Goal: Information Seeking & Learning: Learn about a topic

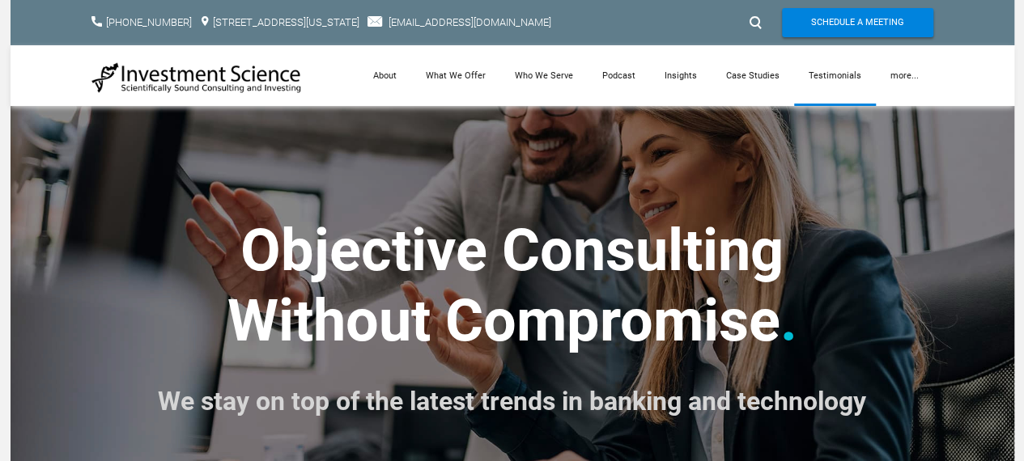
click at [850, 77] on link "Testimonials" at bounding box center [835, 75] width 82 height 61
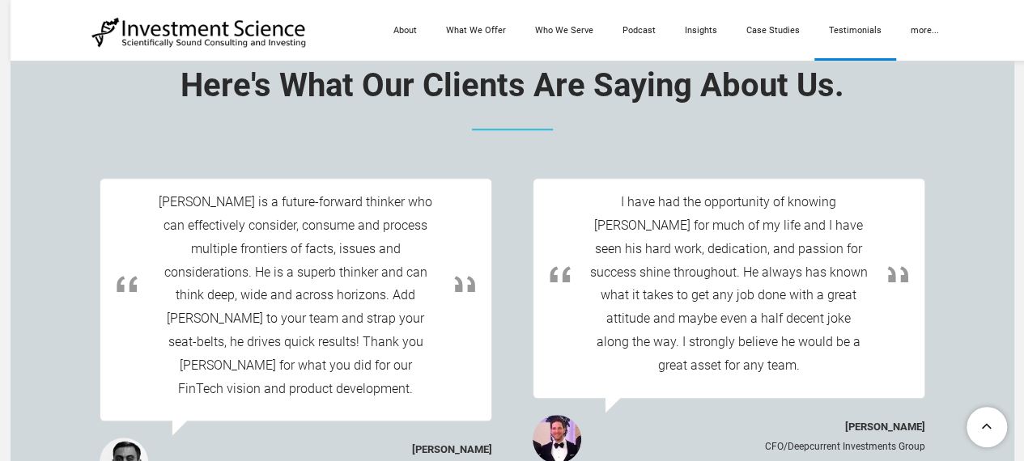
scroll to position [658, 0]
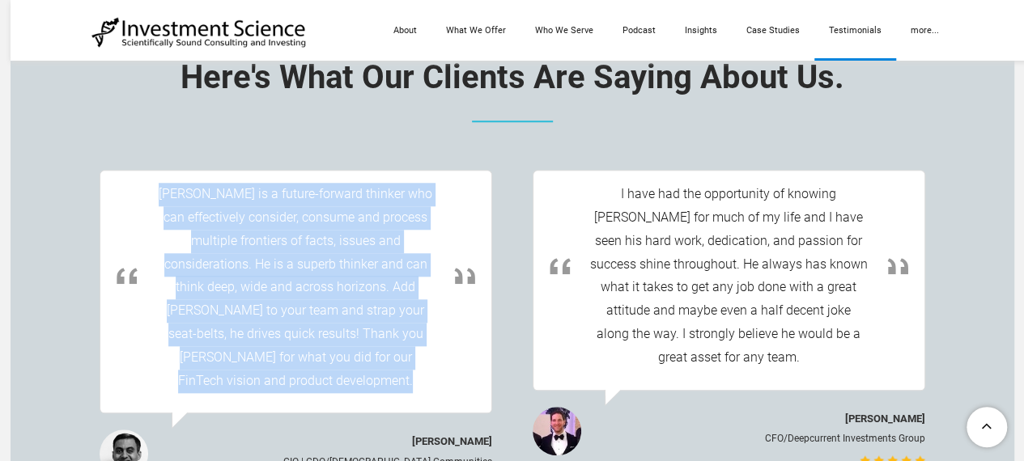
drag, startPoint x: 182, startPoint y: 196, endPoint x: 422, endPoint y: 376, distance: 300.5
click at [422, 378] on div "[PERSON_NAME] is a future-forward thinker who can effectively consider, consume…" at bounding box center [295, 292] width 391 height 242
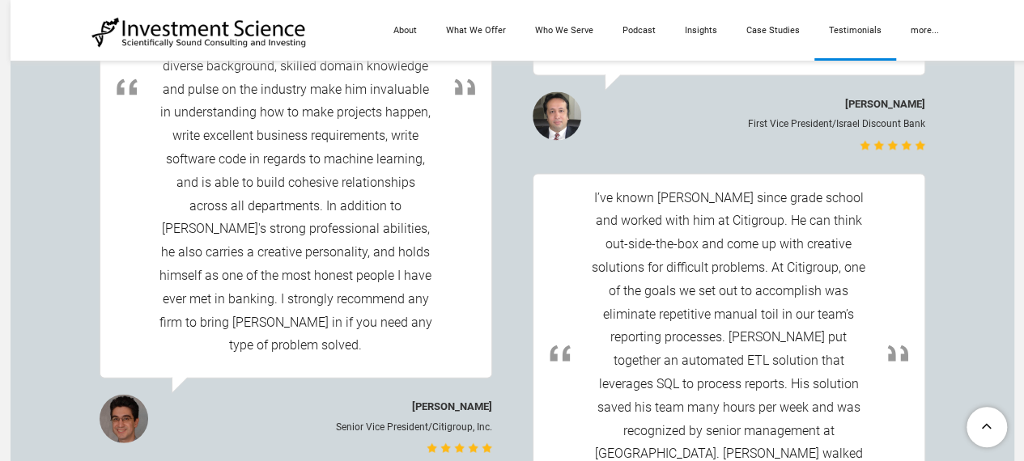
scroll to position [1710, 0]
